Goal: Transaction & Acquisition: Purchase product/service

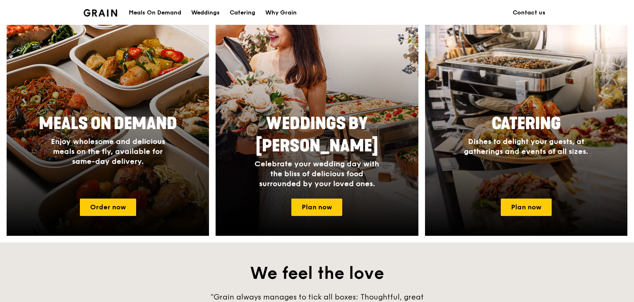
scroll to position [358, 0]
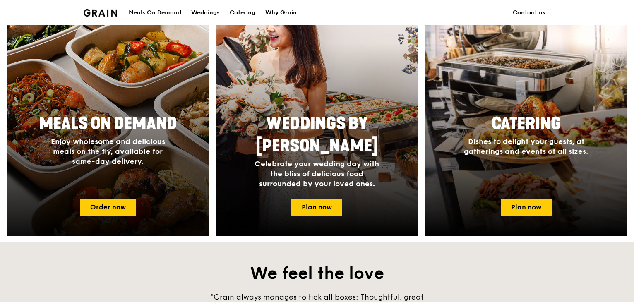
click at [141, 148] on span "Enjoy wholesome and delicious meals on the fly, available for same-day delivery." at bounding box center [108, 151] width 114 height 29
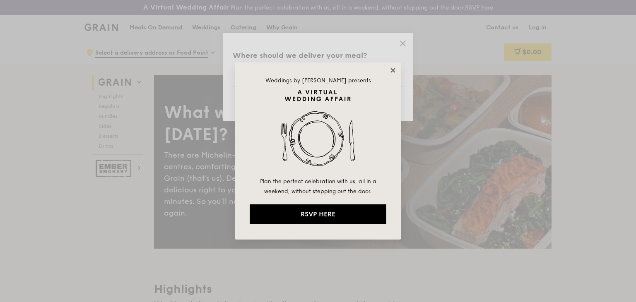
click at [391, 72] on icon at bounding box center [392, 70] width 7 height 7
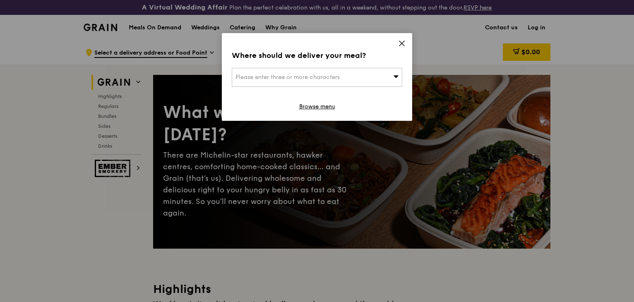
click at [403, 43] on icon at bounding box center [401, 43] width 7 height 7
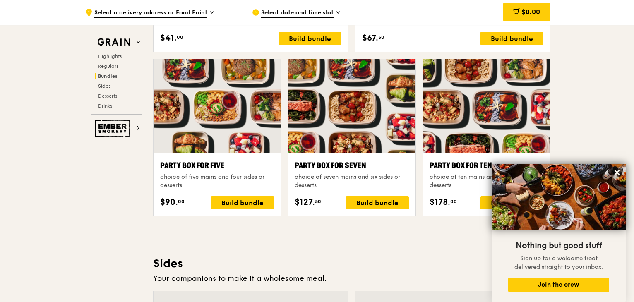
scroll to position [1644, 0]
